Goal: Information Seeking & Learning: Learn about a topic

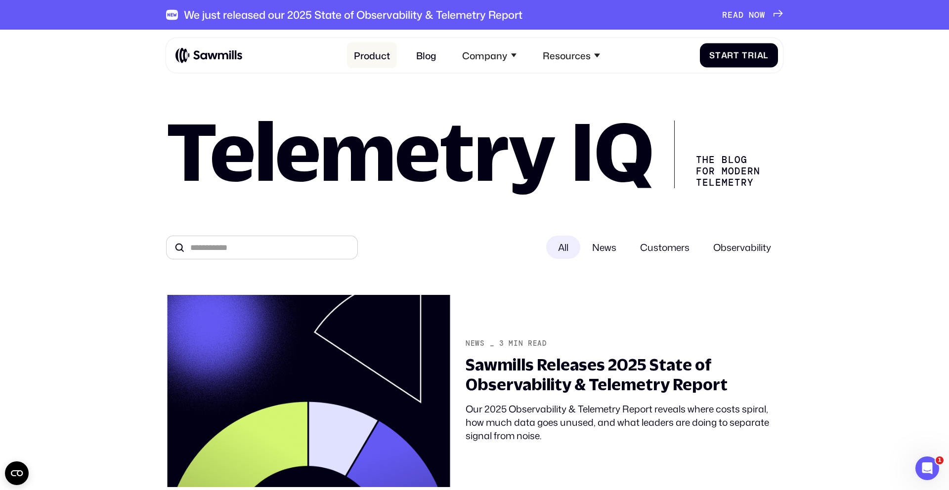
click at [388, 54] on link "Product" at bounding box center [372, 56] width 50 height 26
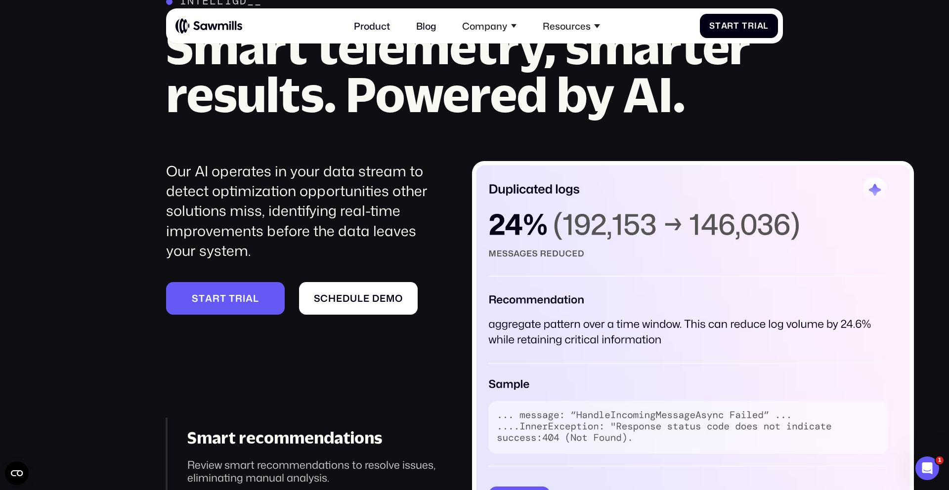
scroll to position [1317, 0]
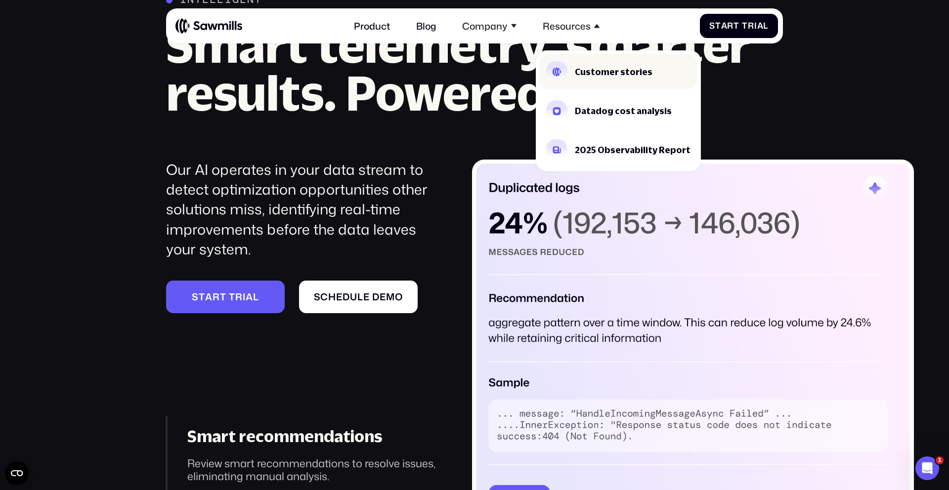
click at [580, 74] on div "Customer stories" at bounding box center [614, 72] width 78 height 8
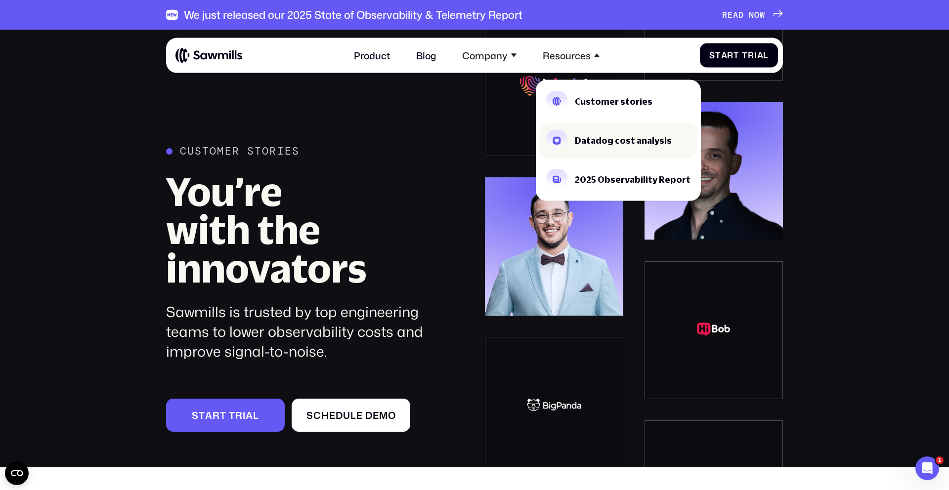
click at [578, 136] on div "Datadog cost analysis" at bounding box center [623, 140] width 97 height 8
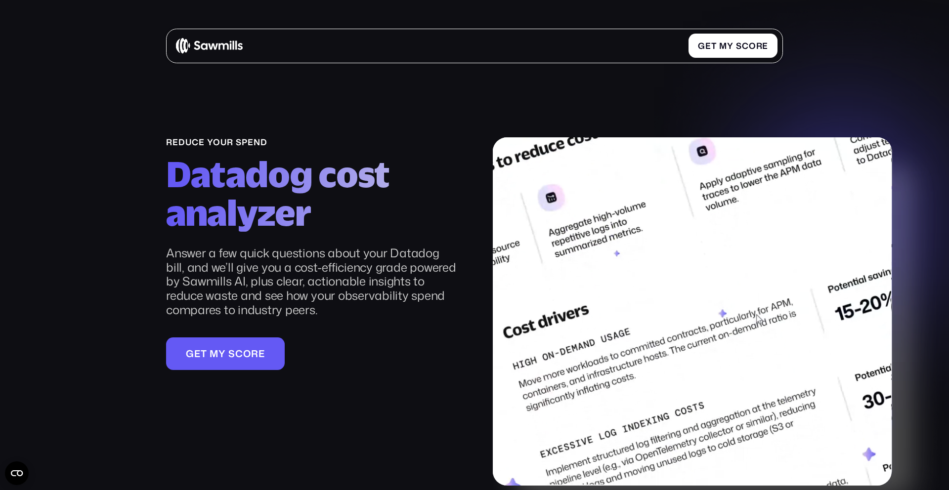
click at [470, 40] on div "G e t m y s c o r e G e t m y s c o r e" at bounding box center [477, 46] width 602 height 24
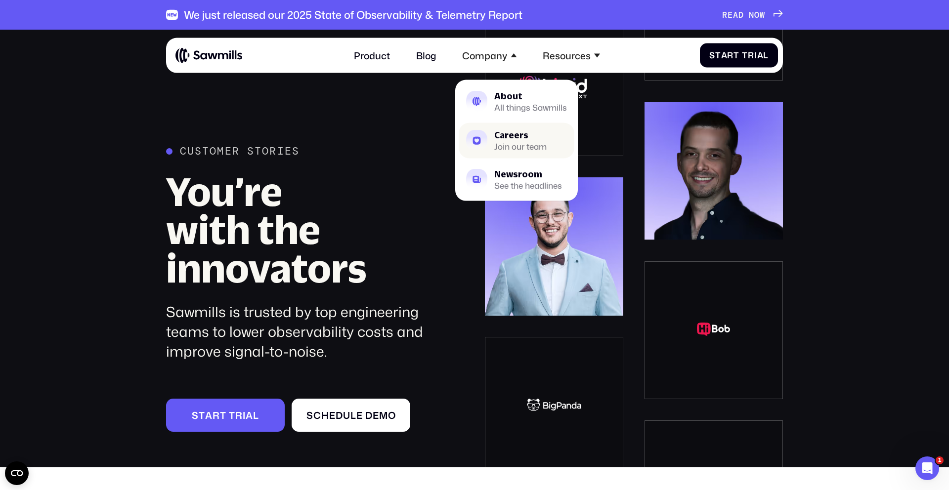
click at [502, 137] on div "Careers" at bounding box center [520, 134] width 52 height 8
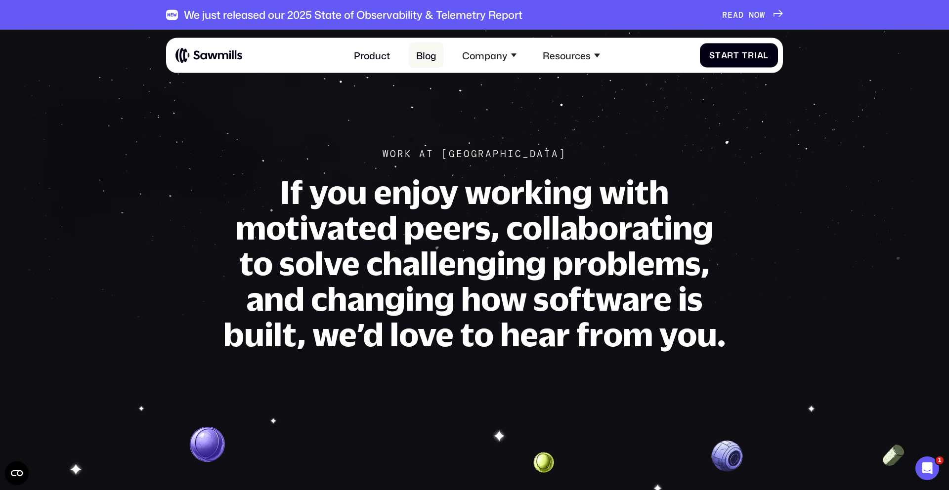
click at [428, 50] on link "Blog" at bounding box center [426, 56] width 35 height 26
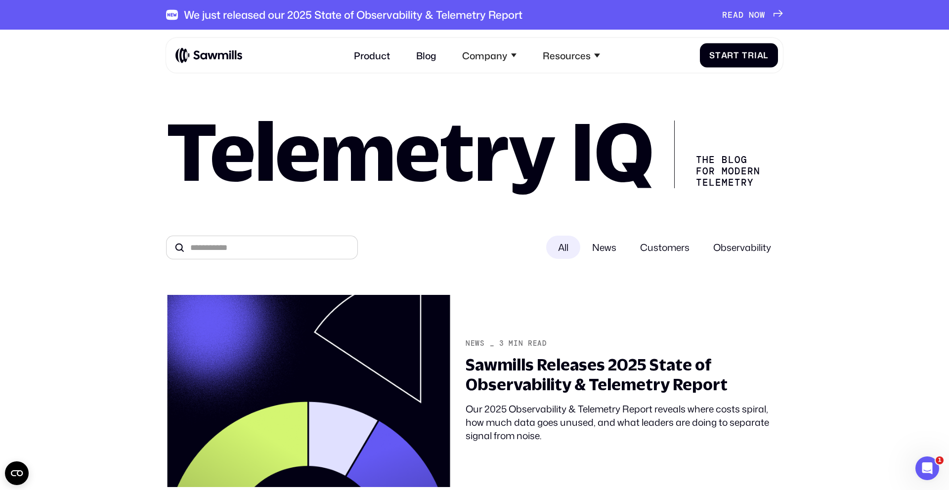
click at [604, 247] on span "News" at bounding box center [604, 247] width 48 height 23
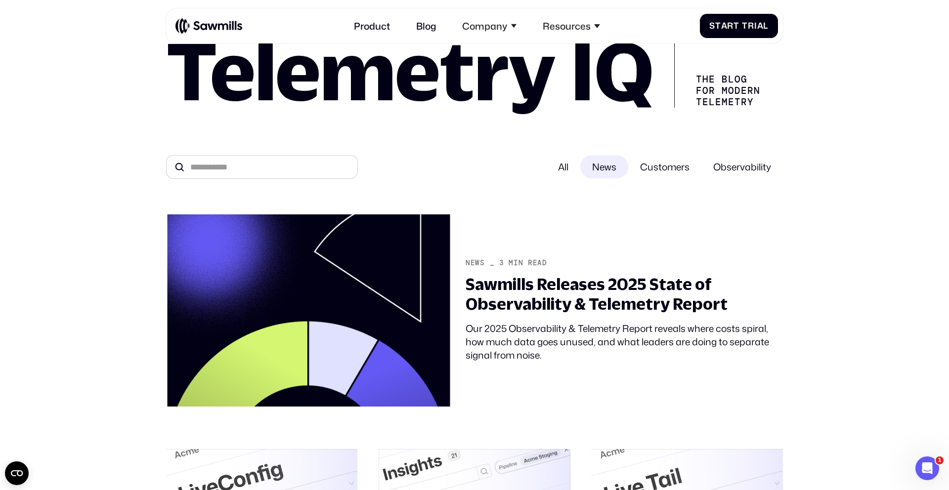
scroll to position [78, 0]
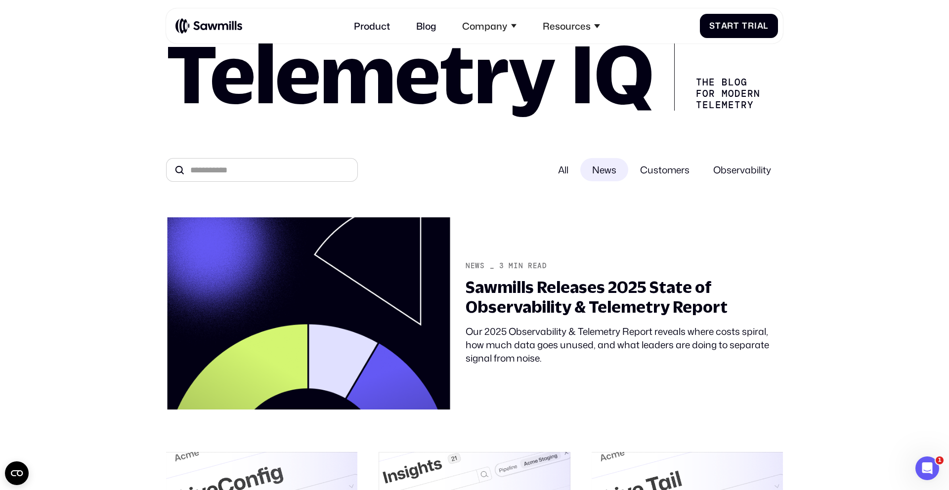
click at [568, 169] on div "All" at bounding box center [563, 169] width 34 height 23
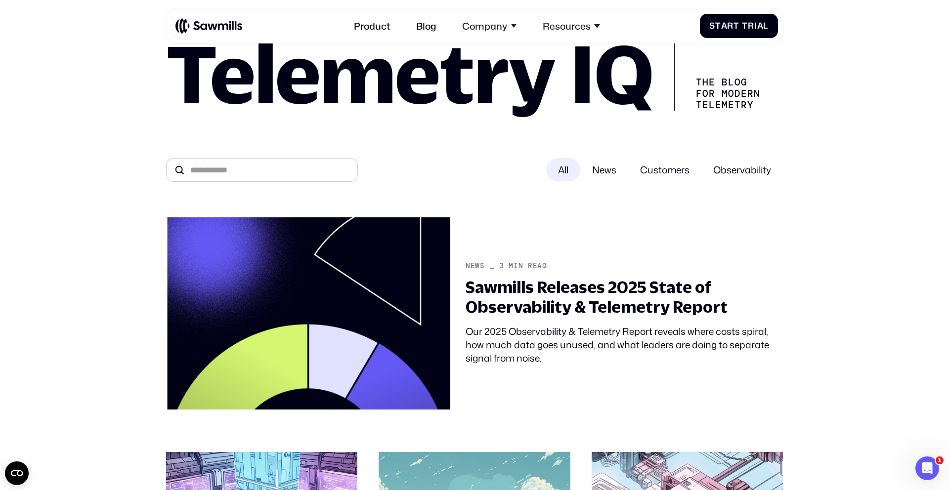
click at [588, 167] on span "News" at bounding box center [604, 169] width 48 height 23
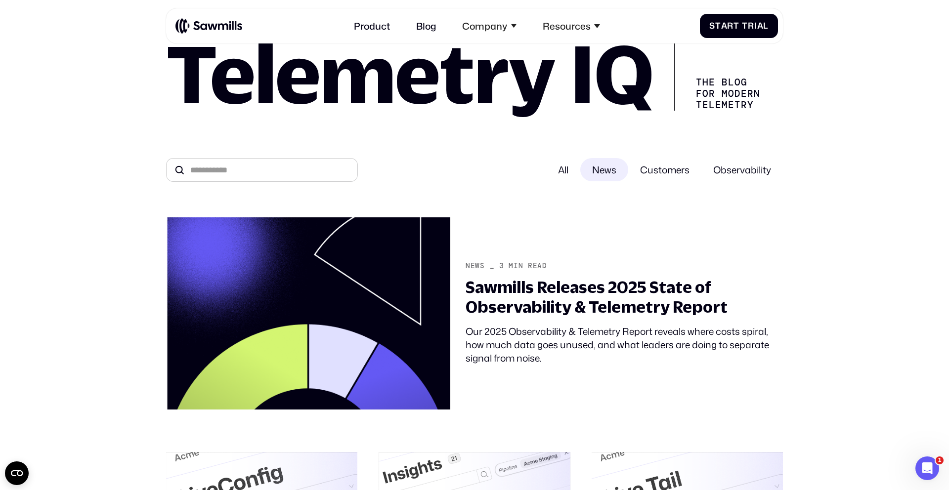
click at [659, 169] on span "Customers" at bounding box center [664, 169] width 73 height 23
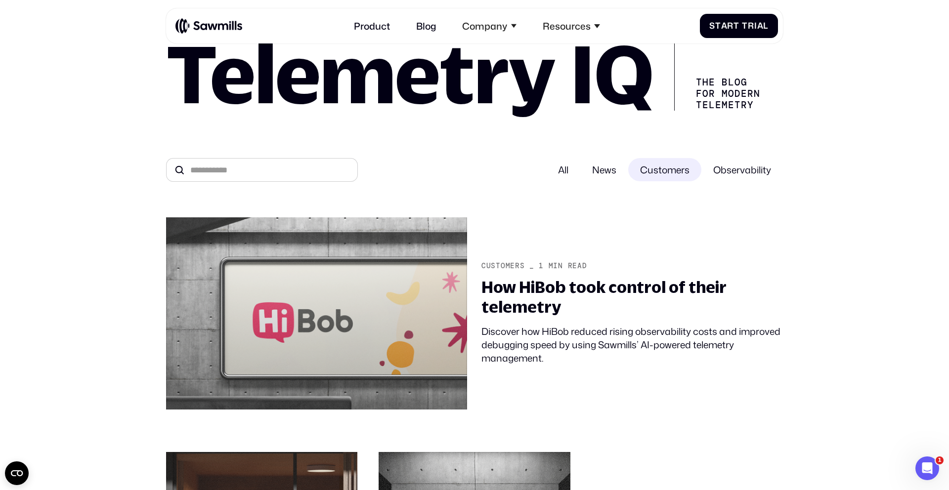
click at [744, 166] on span "Observability" at bounding box center [742, 169] width 82 height 23
